Goal: Task Accomplishment & Management: Check status

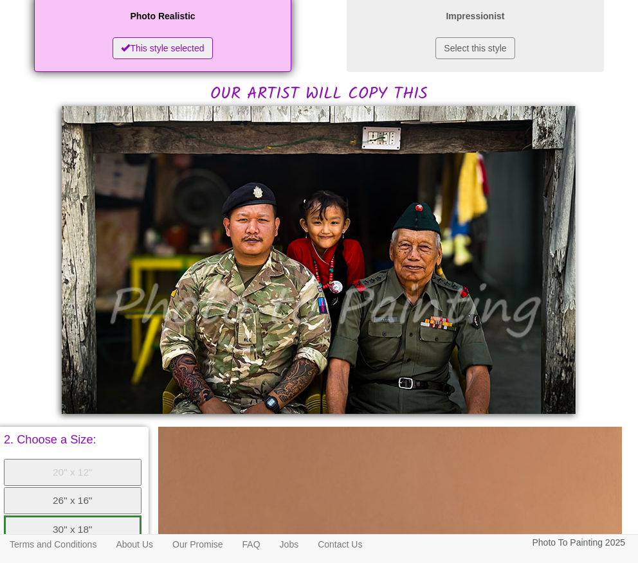
scroll to position [235, 0]
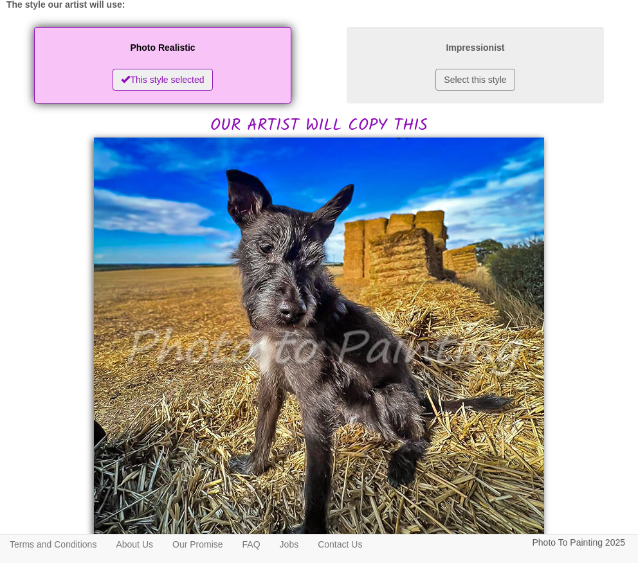
scroll to position [248, 0]
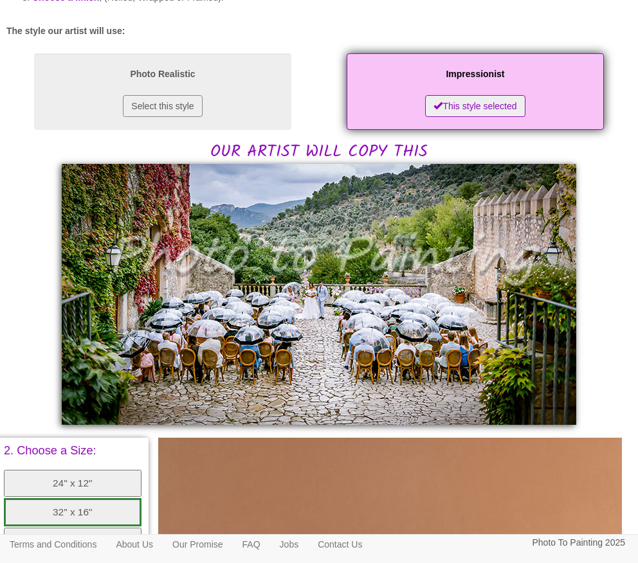
scroll to position [169, 0]
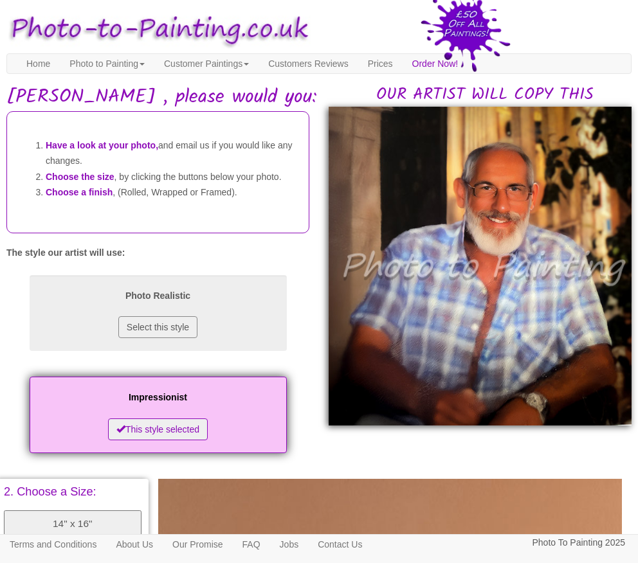
click at [536, 261] on img at bounding box center [480, 266] width 303 height 319
